Goal: Information Seeking & Learning: Learn about a topic

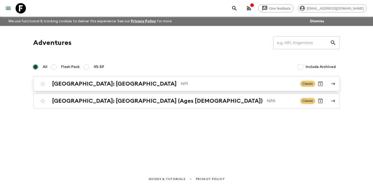
click at [102, 85] on h2 "[GEOGRAPHIC_DATA]: [GEOGRAPHIC_DATA]" at bounding box center [114, 83] width 125 height 7
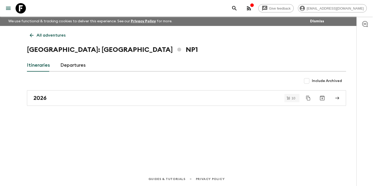
click at [72, 63] on link "Departures" at bounding box center [72, 65] width 25 height 12
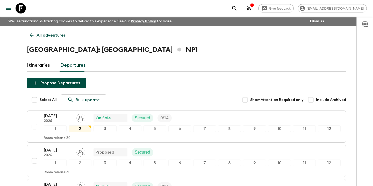
click at [40, 67] on link "Itineraries" at bounding box center [38, 65] width 23 height 12
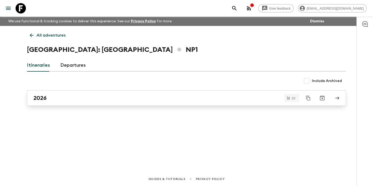
click at [63, 99] on div "2026" at bounding box center [181, 98] width 297 height 7
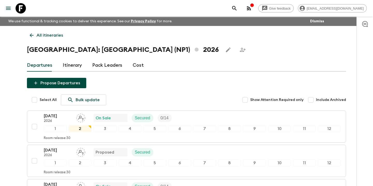
click at [74, 66] on link "Itinerary" at bounding box center [72, 65] width 19 height 12
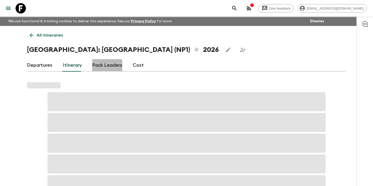
click at [100, 67] on link "Pack Leaders" at bounding box center [107, 65] width 30 height 12
